Goal: Check status: Check status

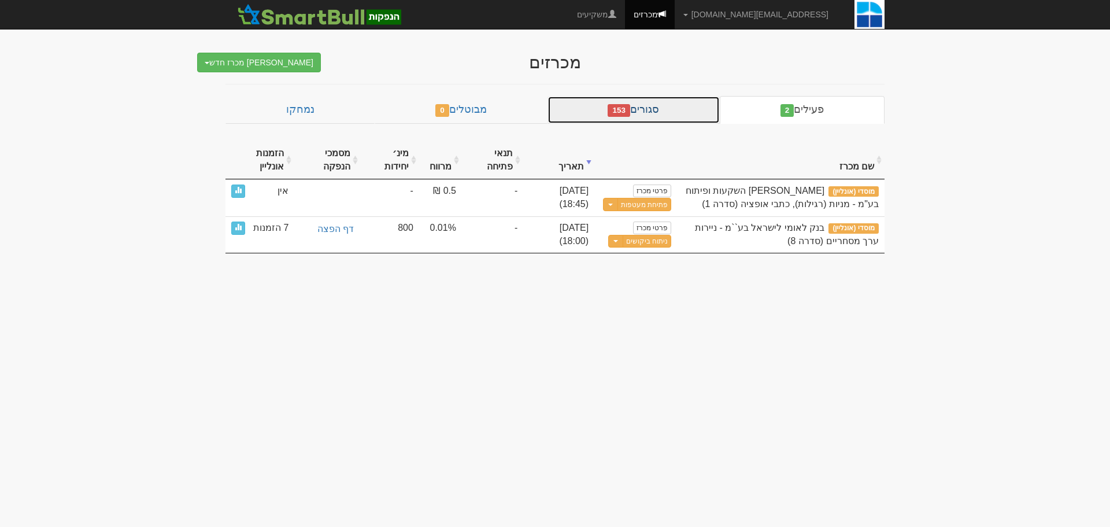
click at [665, 117] on link "סגורים 153" at bounding box center [633, 110] width 172 height 28
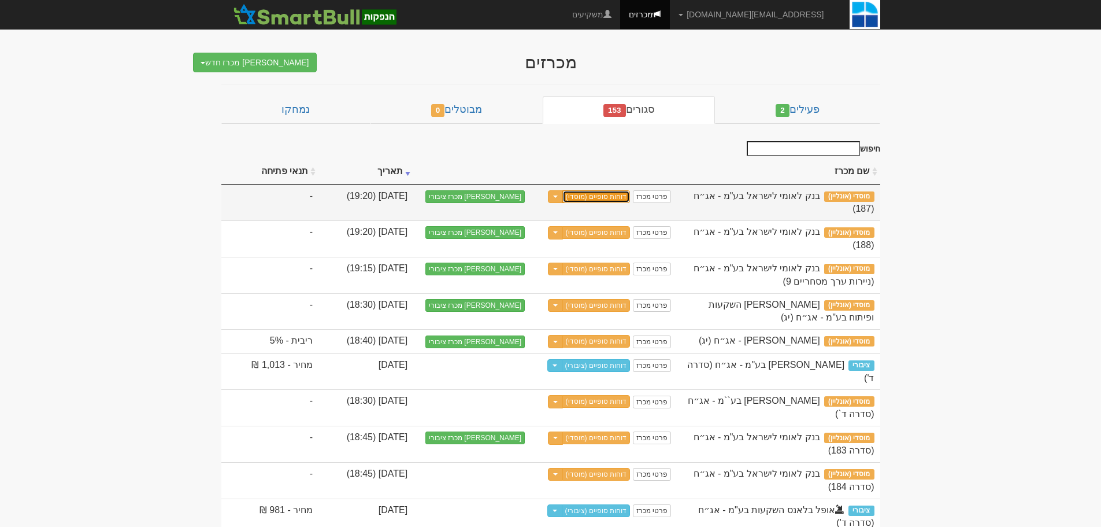
click at [629, 194] on link "דוחות סופיים (מוסדי)" at bounding box center [596, 196] width 68 height 13
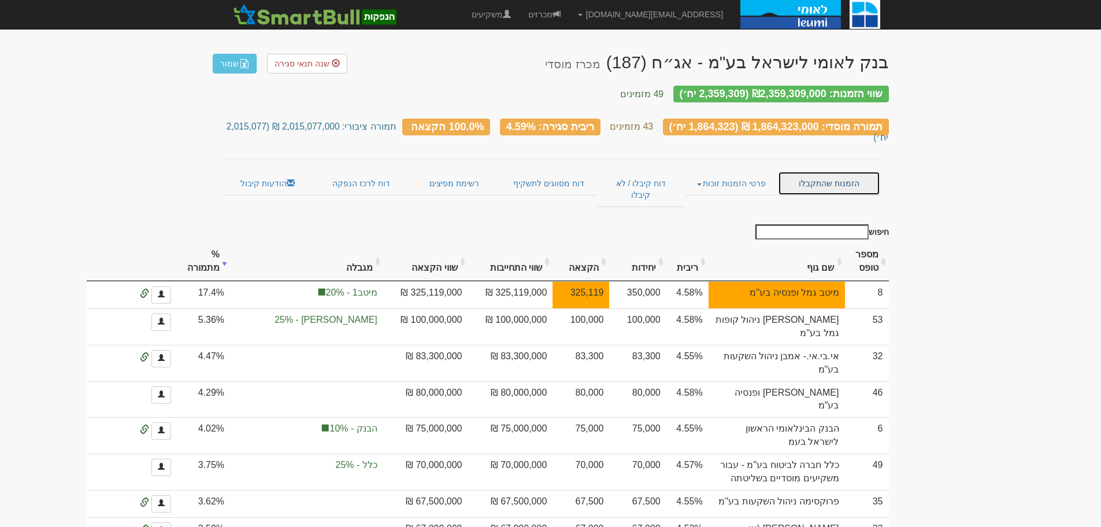
click at [827, 171] on link "הזמנות שהתקבלו" at bounding box center [829, 183] width 102 height 24
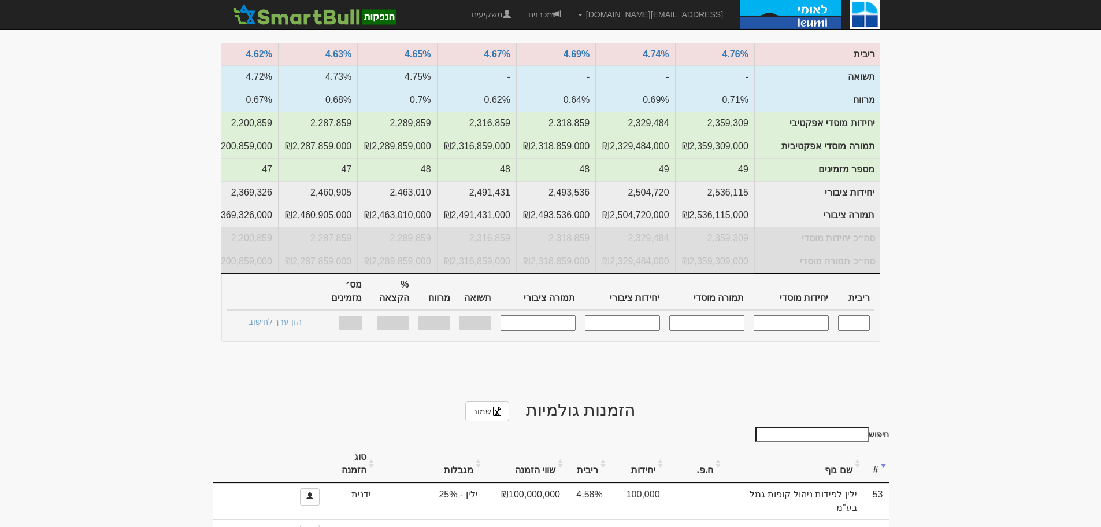
scroll to position [405, 0]
